Goal: Obtain resource: Download file/media

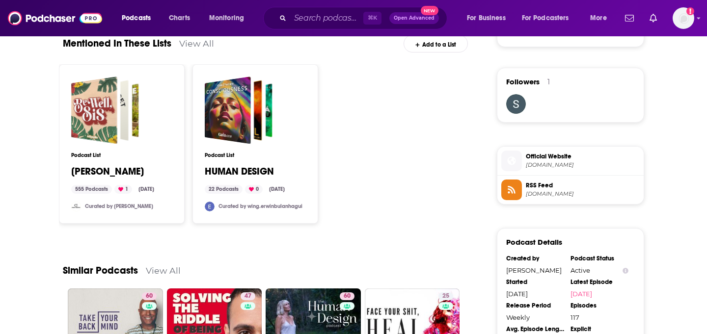
scroll to position [769, 0]
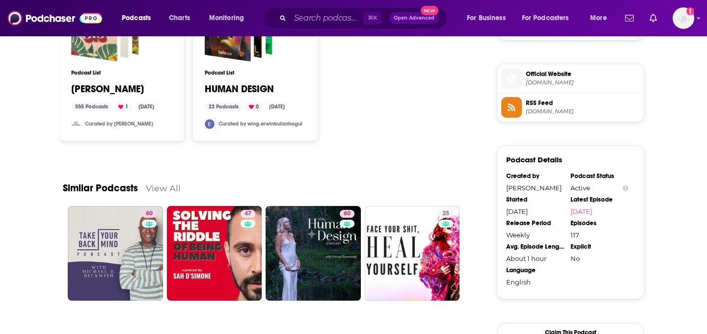
click at [546, 80] on span "Official Website [DOMAIN_NAME]" at bounding box center [581, 78] width 118 height 20
click at [556, 115] on span "[DOMAIN_NAME]" at bounding box center [583, 111] width 114 height 7
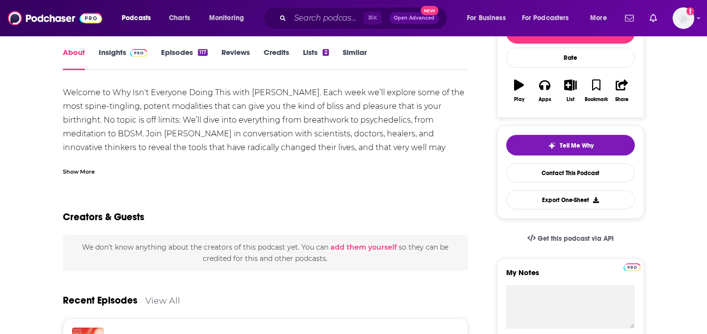
scroll to position [74, 0]
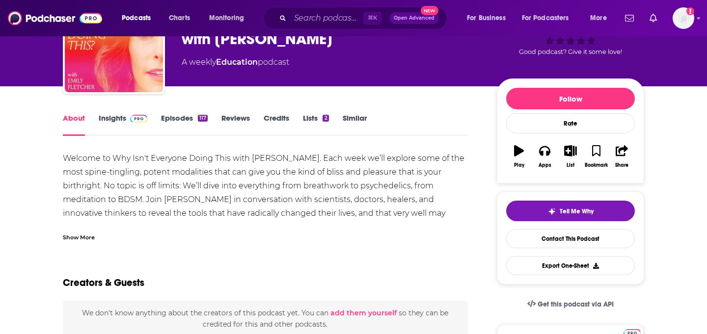
click at [181, 122] on link "Episodes 117" at bounding box center [184, 124] width 47 height 23
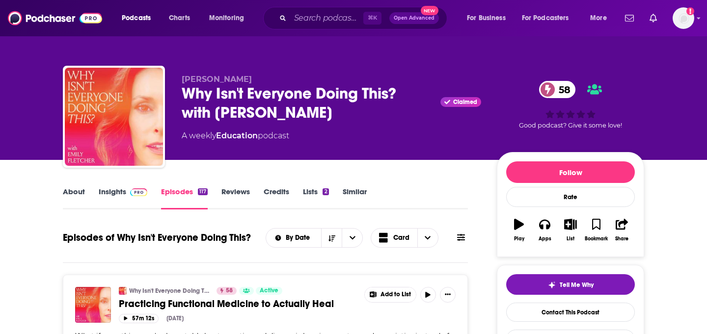
scroll to position [212, 0]
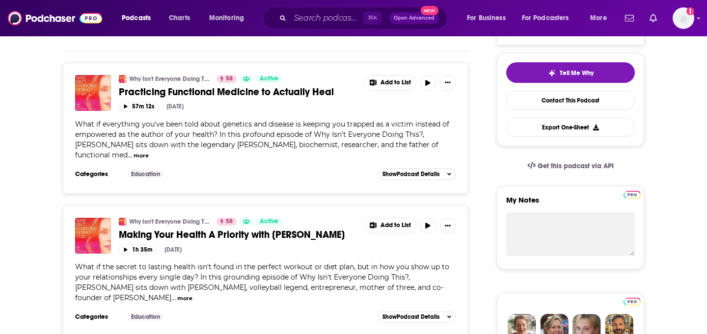
click at [256, 92] on span "Practicing Functional Medicine to Actually Heal" at bounding box center [226, 92] width 215 height 12
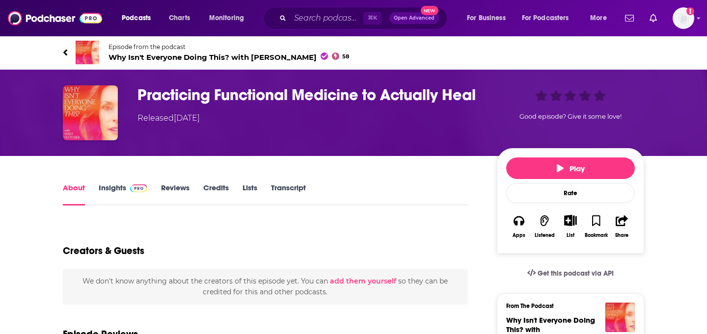
click at [258, 96] on h1 "Practicing Functional Medicine to Actually Heal" at bounding box center [309, 94] width 344 height 19
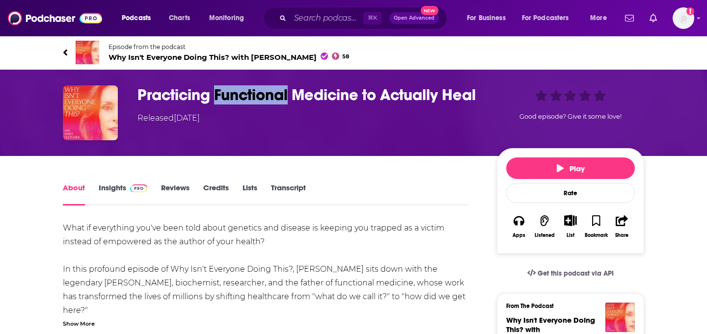
click at [258, 96] on h1 "Practicing Functional Medicine to Actually Heal" at bounding box center [309, 94] width 344 height 19
click at [250, 91] on h1 "Practicing Functional Medicine to Actually Heal" at bounding box center [309, 94] width 344 height 19
click at [276, 182] on div "About Insights Reviews Credits Lists Transcript" at bounding box center [265, 194] width 405 height 24
click at [277, 189] on link "Transcript" at bounding box center [288, 194] width 35 height 23
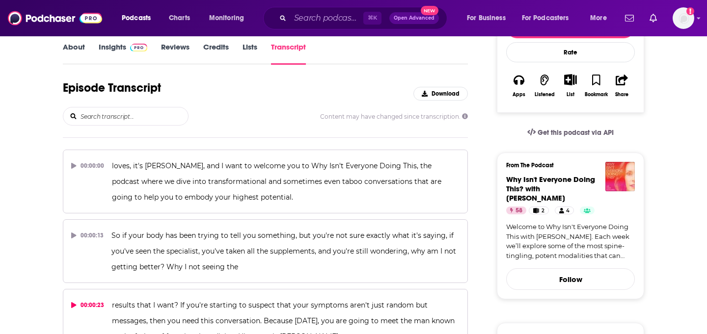
scroll to position [129, 0]
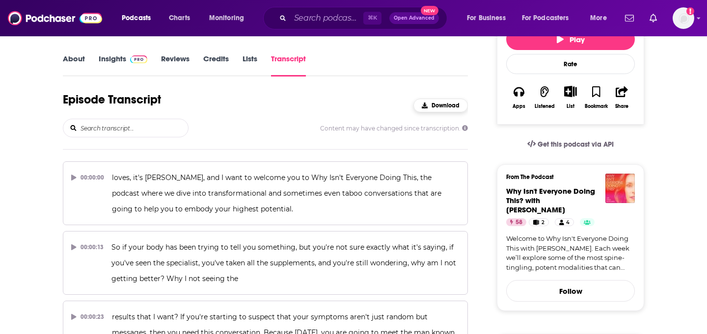
click at [441, 108] on span "Download" at bounding box center [445, 105] width 28 height 7
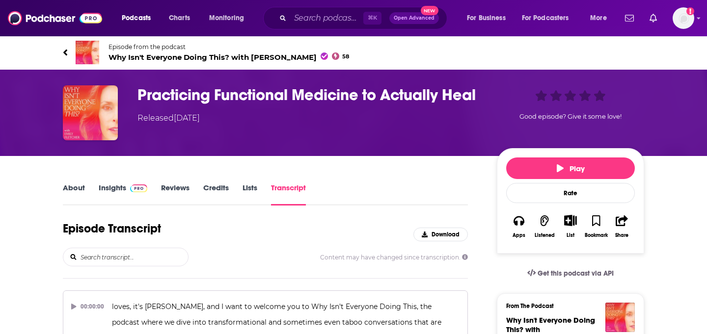
click at [118, 182] on div "About Insights Reviews Credits Lists Transcript" at bounding box center [265, 194] width 405 height 24
click at [209, 92] on h3 "Practicing Functional Medicine to Actually Heal" at bounding box center [309, 94] width 344 height 19
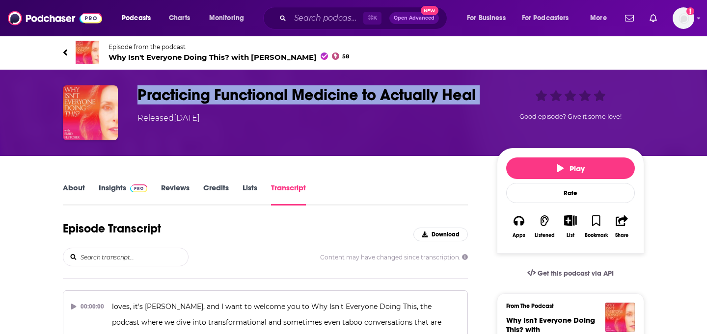
click at [209, 92] on h3 "Practicing Functional Medicine to Actually Heal" at bounding box center [309, 94] width 344 height 19
copy h3 "Practicing Functional Medicine to Actually Heal"
click at [126, 187] on span at bounding box center [136, 187] width 21 height 9
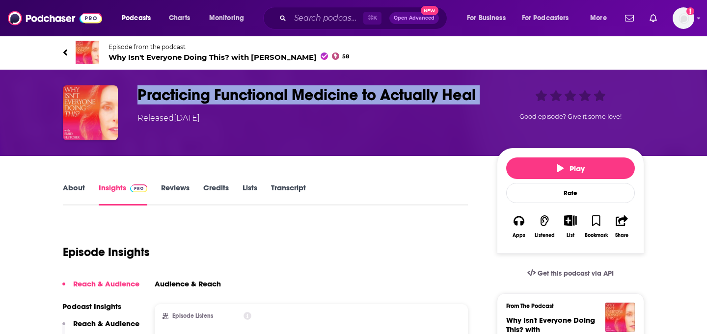
click at [83, 189] on link "About" at bounding box center [74, 194] width 22 height 23
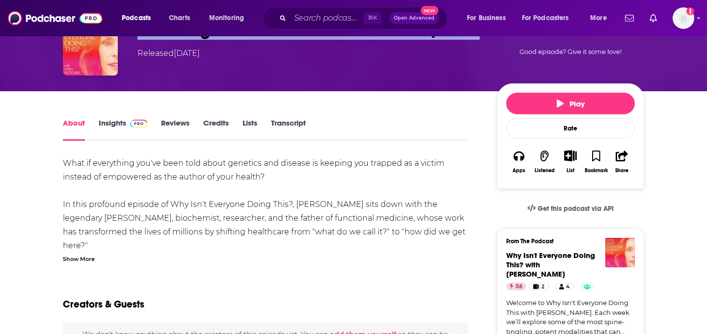
scroll to position [97, 0]
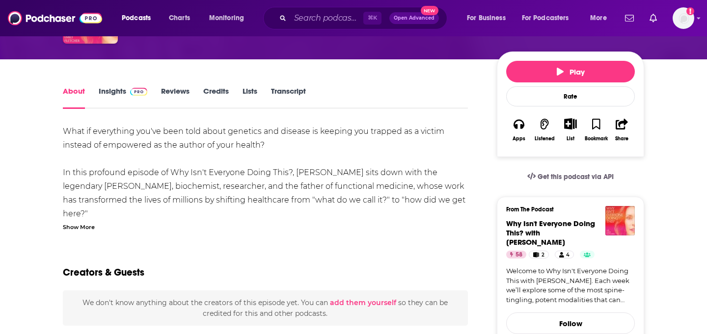
click at [71, 225] on div "Show More" at bounding box center [79, 226] width 32 height 9
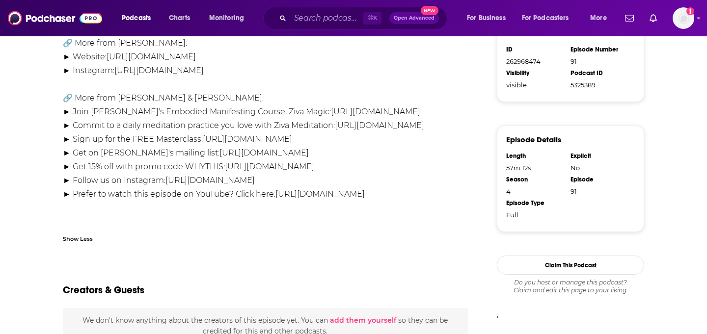
scroll to position [667, 0]
